Goal: Task Accomplishment & Management: Manage account settings

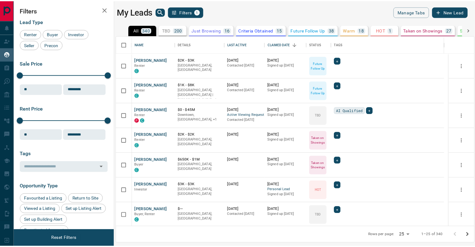
scroll to position [187, 357]
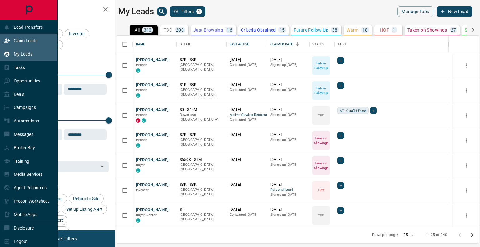
click at [19, 37] on div "Claim Leads" at bounding box center [21, 41] width 34 height 10
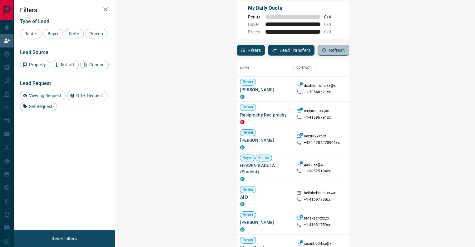
click at [327, 50] on icon "button" at bounding box center [324, 50] width 6 height 6
click at [349, 53] on button "Refresh" at bounding box center [334, 50] width 32 height 11
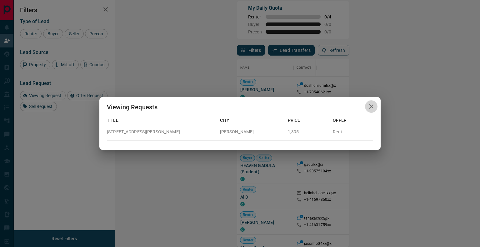
click at [372, 107] on icon "button" at bounding box center [371, 106] width 4 height 4
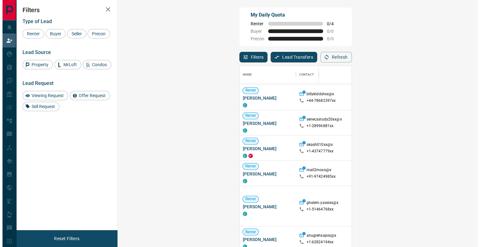
scroll to position [1367, 0]
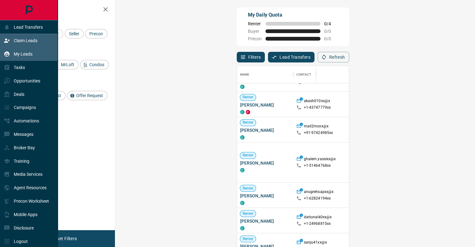
click at [15, 58] on div "My Leads" at bounding box center [18, 54] width 29 height 10
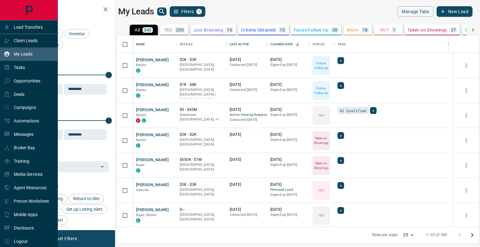
scroll to position [187, 357]
